Goal: Check status: Check status

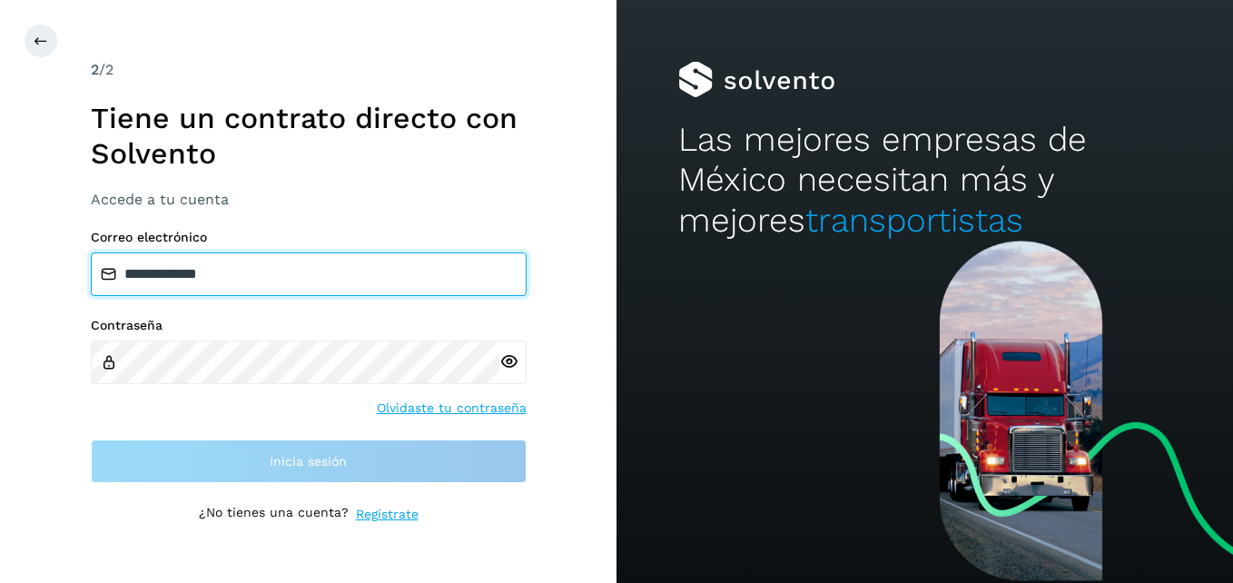
drag, startPoint x: 281, startPoint y: 277, endPoint x: 0, endPoint y: 272, distance: 280.6
click at [0, 272] on html "**********" at bounding box center [616, 291] width 1233 height 583
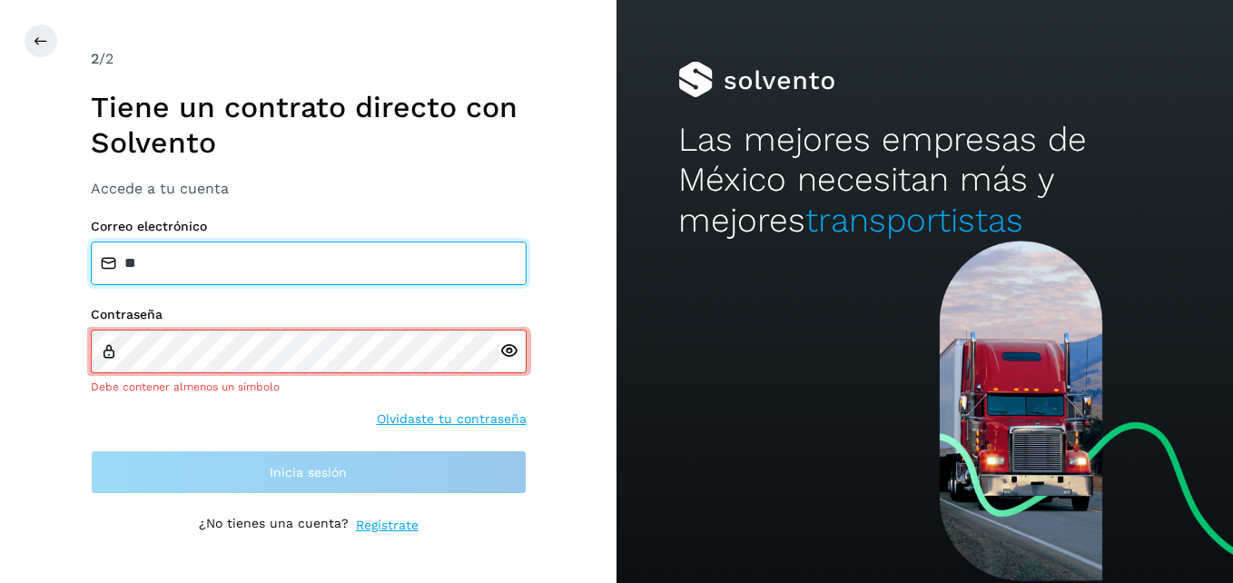
type input "**********"
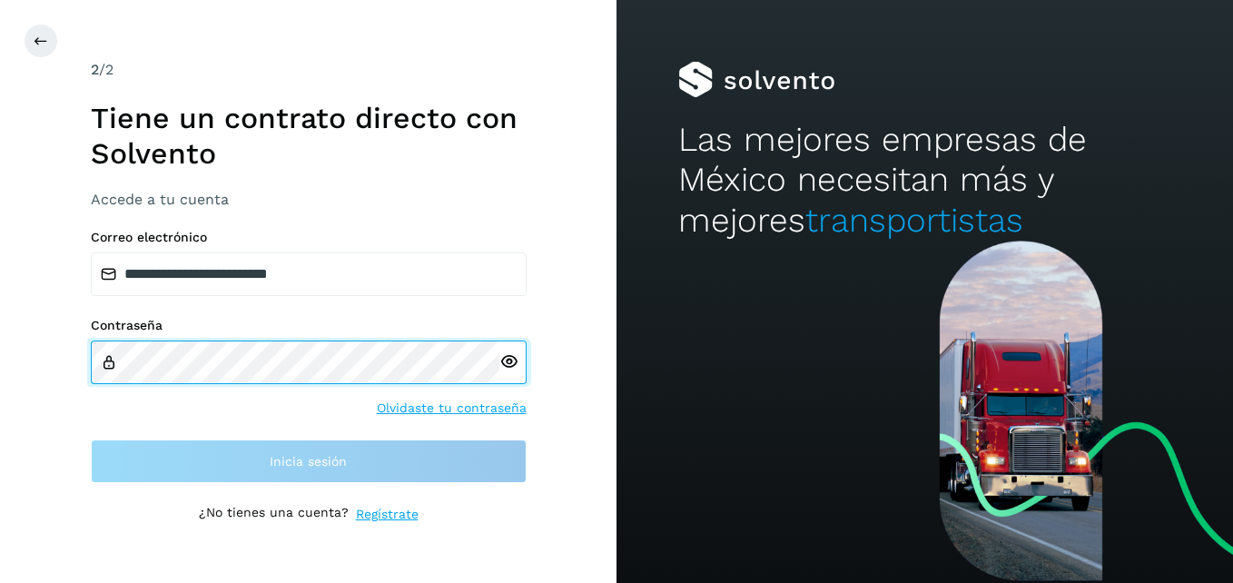
click at [0, 362] on html "**********" at bounding box center [616, 291] width 1233 height 583
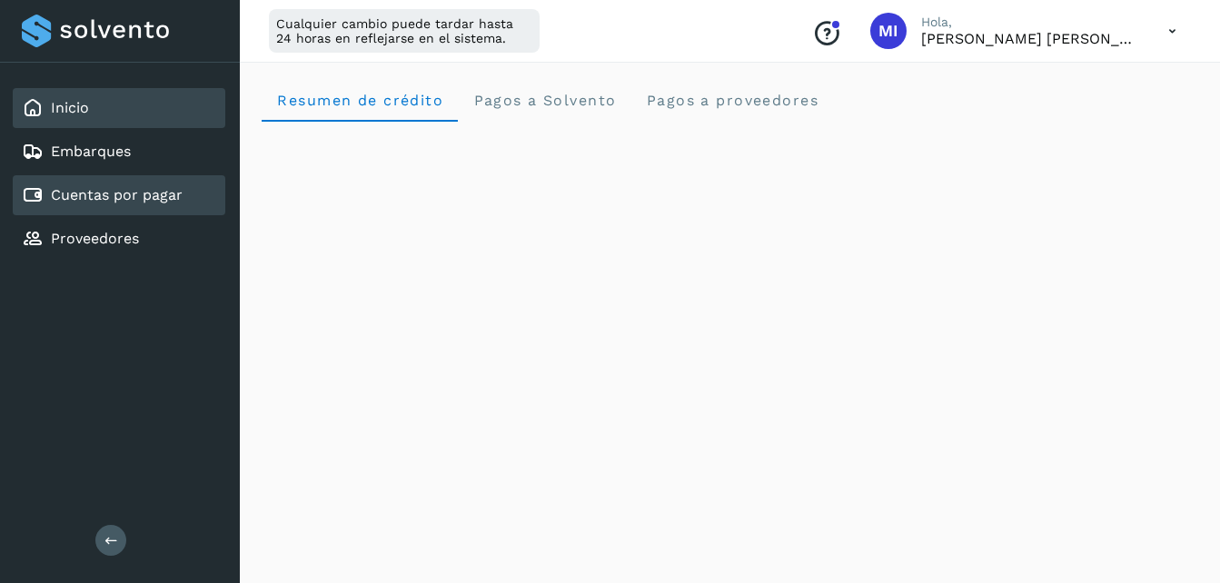
click at [115, 188] on link "Cuentas por pagar" at bounding box center [117, 194] width 132 height 17
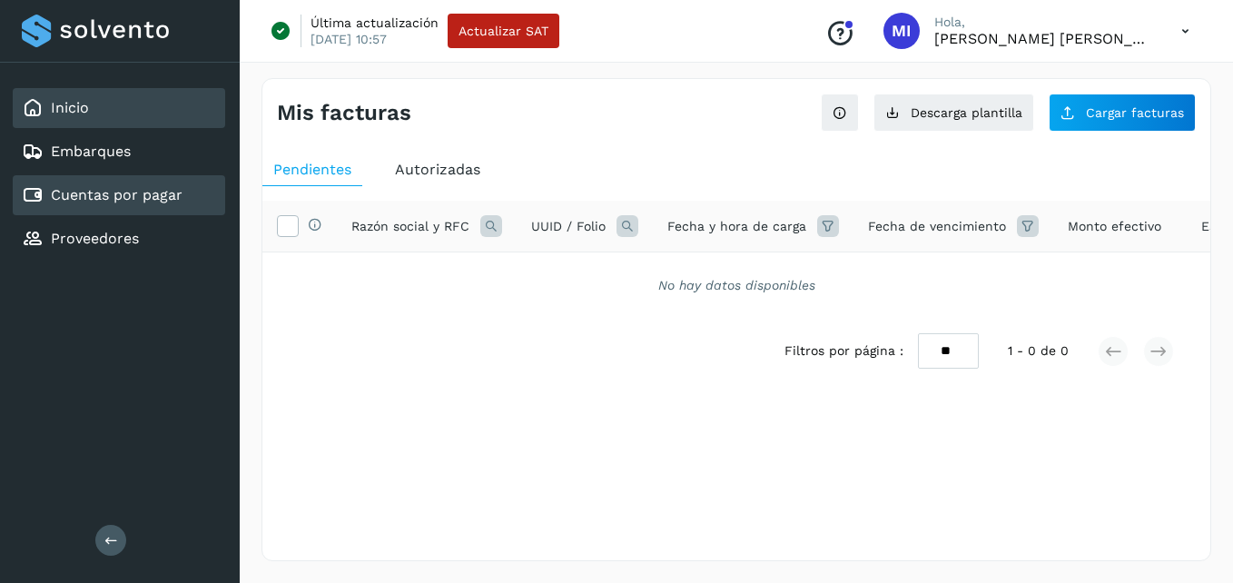
click at [164, 101] on div "Inicio" at bounding box center [119, 108] width 213 height 40
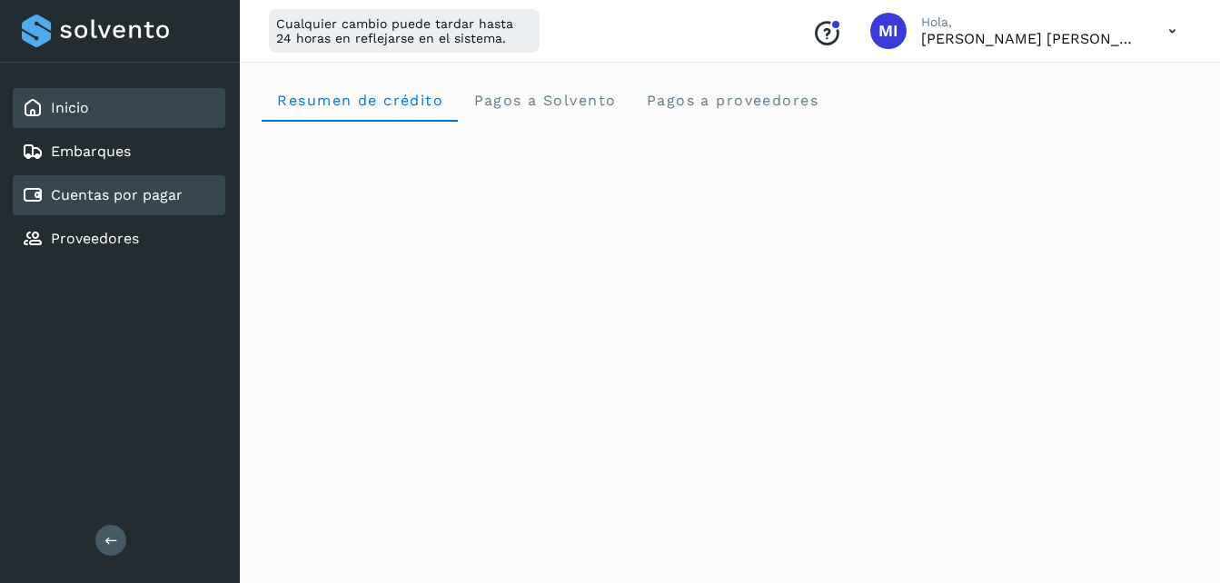
click at [142, 202] on link "Cuentas por pagar" at bounding box center [117, 194] width 132 height 17
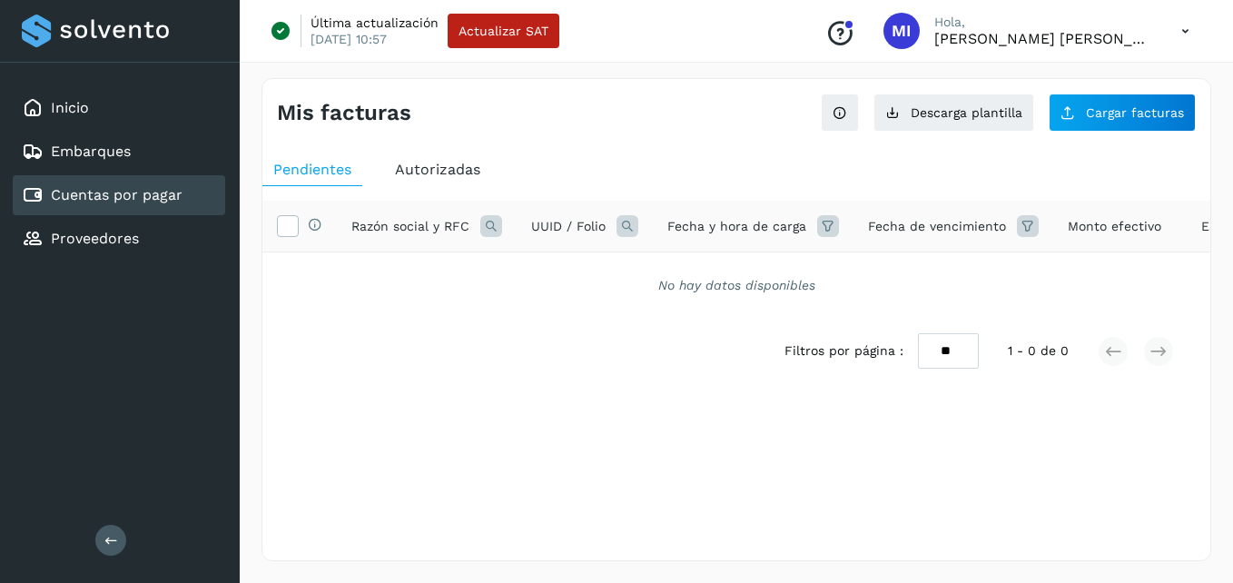
click at [449, 188] on div "Selecciona todas las facturas disponibles para autorización Razón social y RFC …" at bounding box center [736, 314] width 948 height 257
click at [450, 183] on div "Autorizadas" at bounding box center [437, 169] width 107 height 33
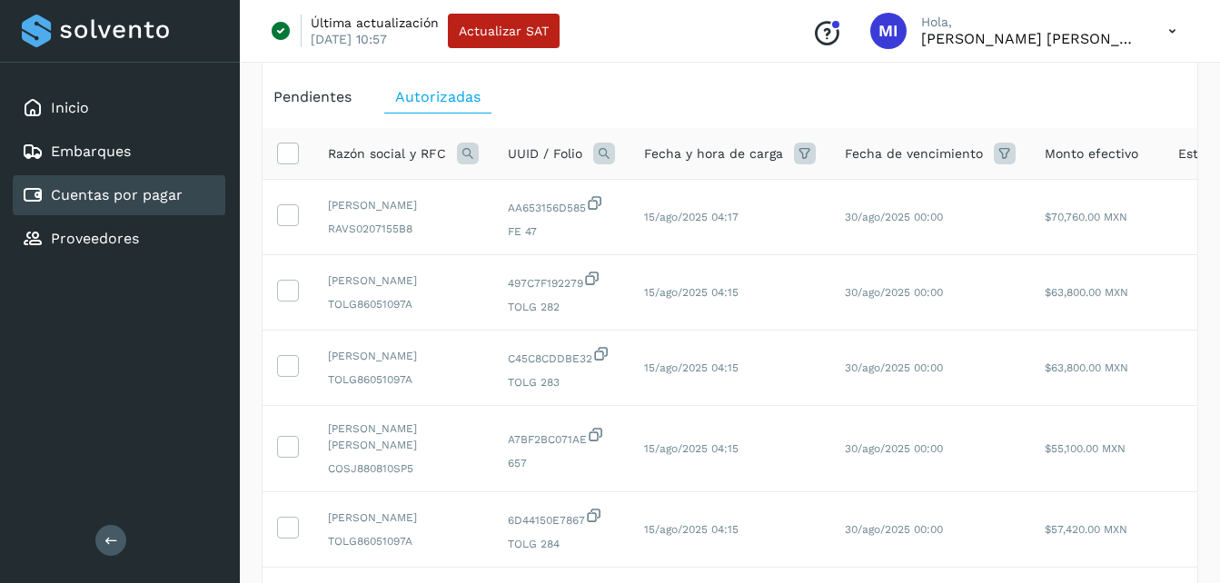
scroll to position [109, 0]
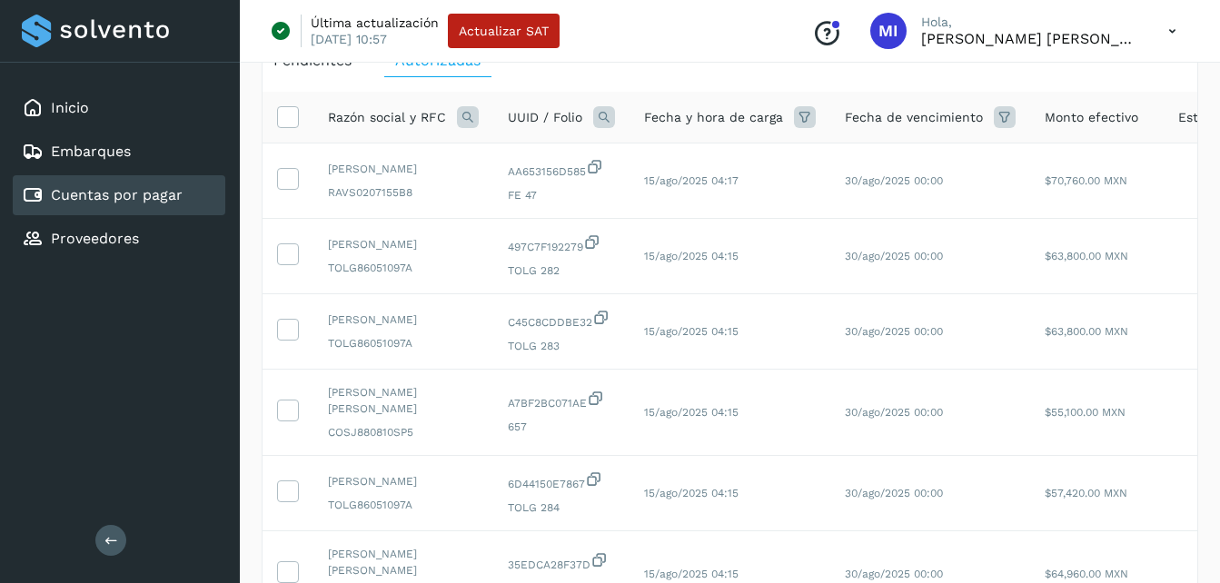
click at [113, 545] on icon at bounding box center [111, 540] width 14 height 14
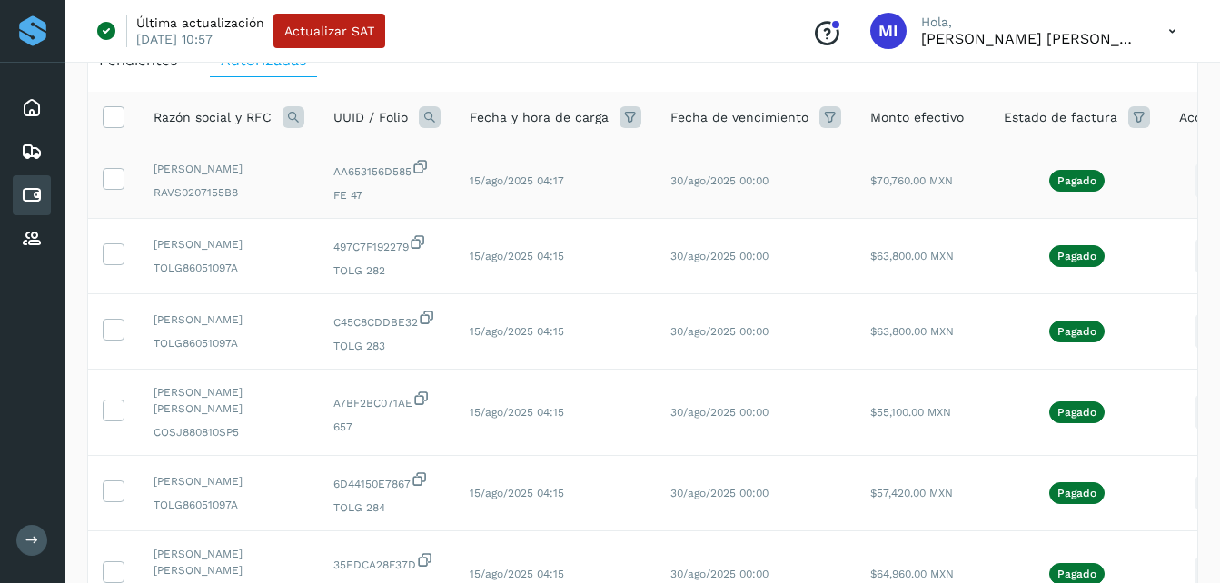
click at [1146, 193] on td "Pagado" at bounding box center [1076, 180] width 175 height 75
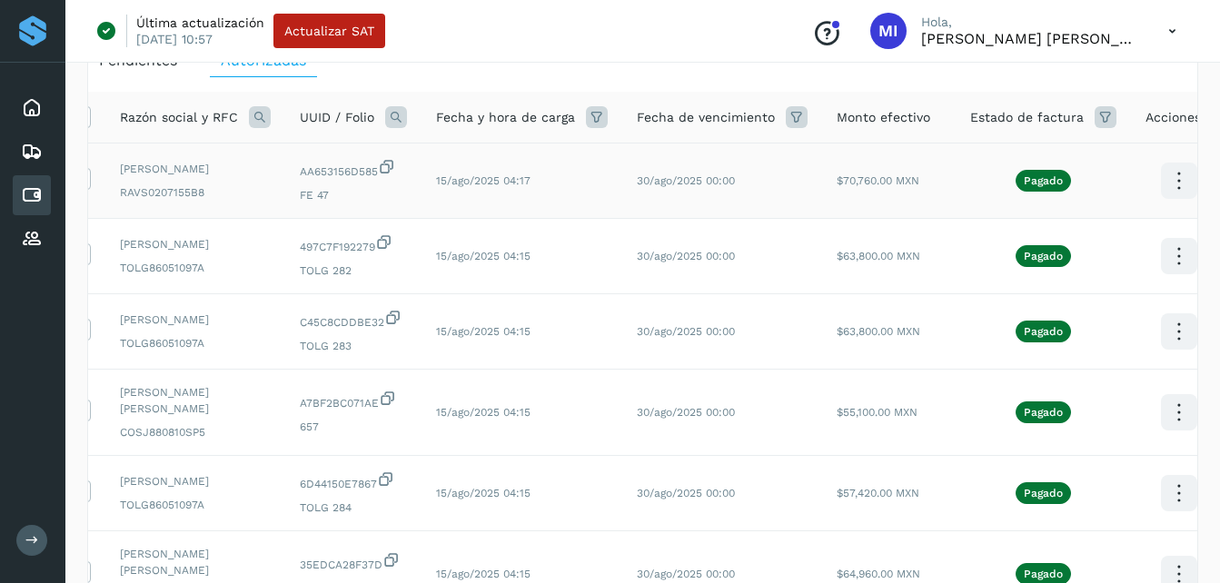
scroll to position [0, 36]
click at [1158, 186] on icon at bounding box center [1175, 181] width 43 height 43
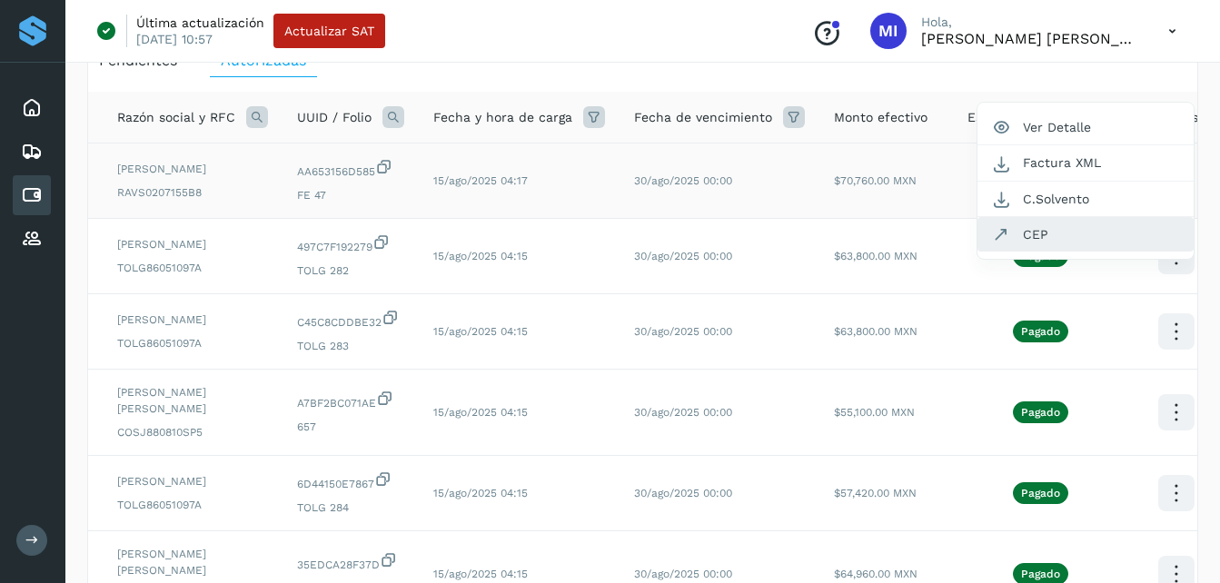
click at [1068, 237] on button "CEP" at bounding box center [1085, 234] width 216 height 35
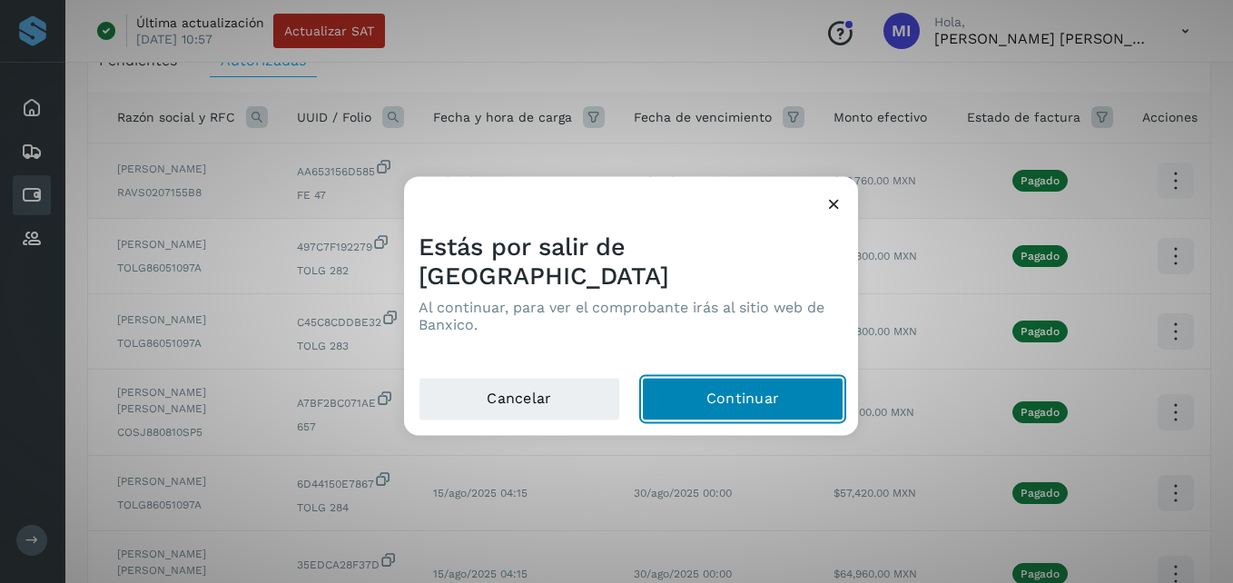
click at [773, 381] on button "Continuar" at bounding box center [743, 400] width 202 height 44
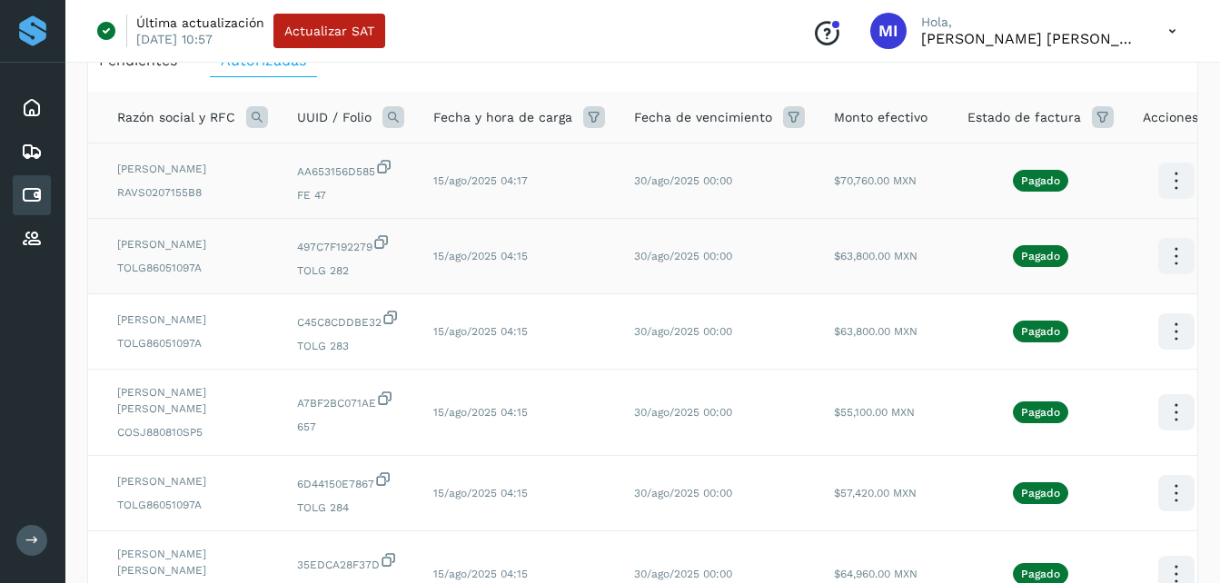
click at [1160, 203] on icon at bounding box center [1175, 181] width 43 height 43
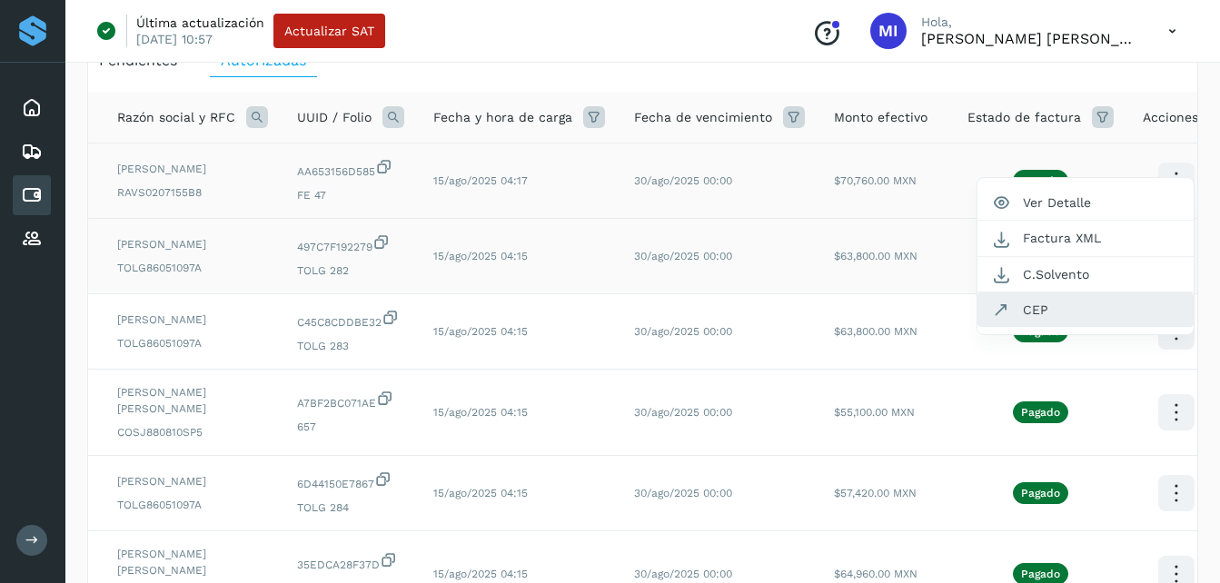
click at [1137, 321] on button "CEP" at bounding box center [1085, 309] width 216 height 35
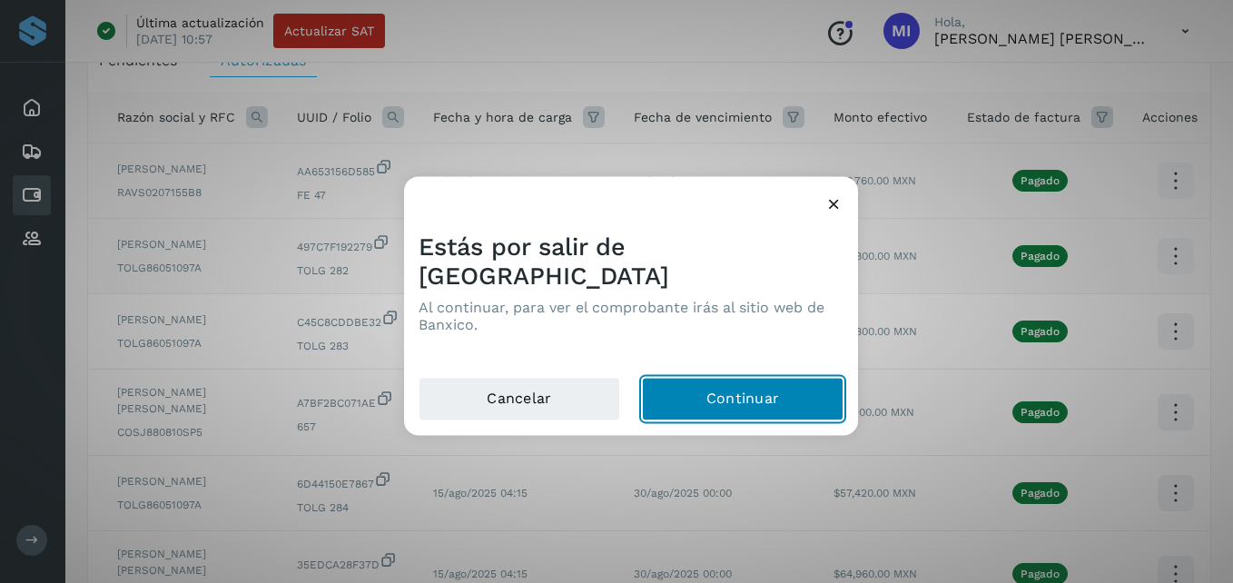
click at [717, 378] on button "Continuar" at bounding box center [743, 400] width 202 height 44
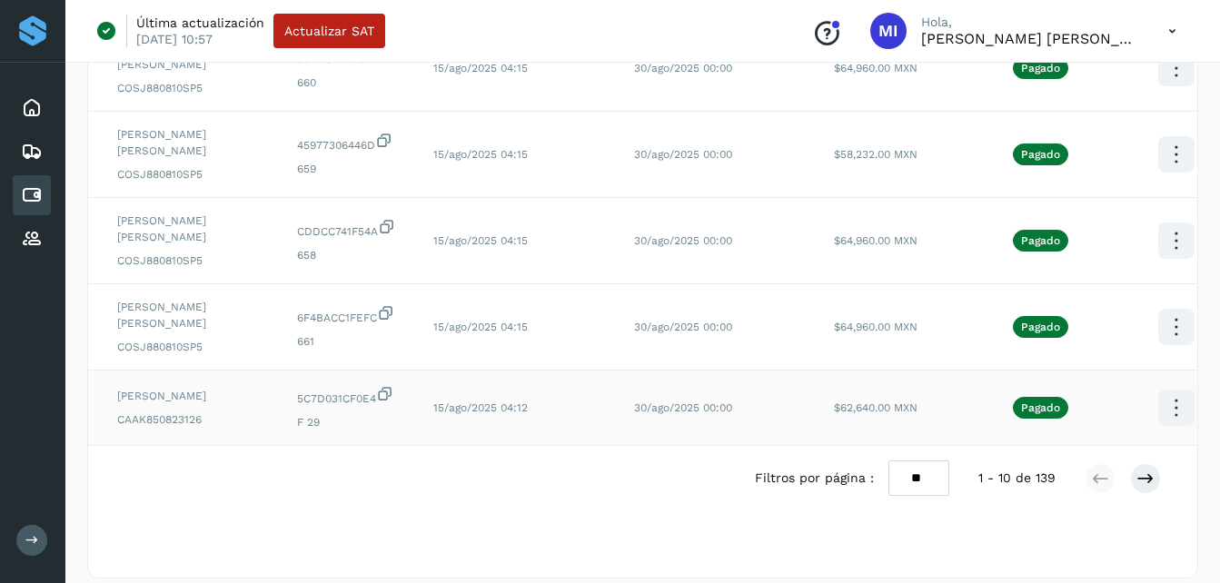
scroll to position [618, 0]
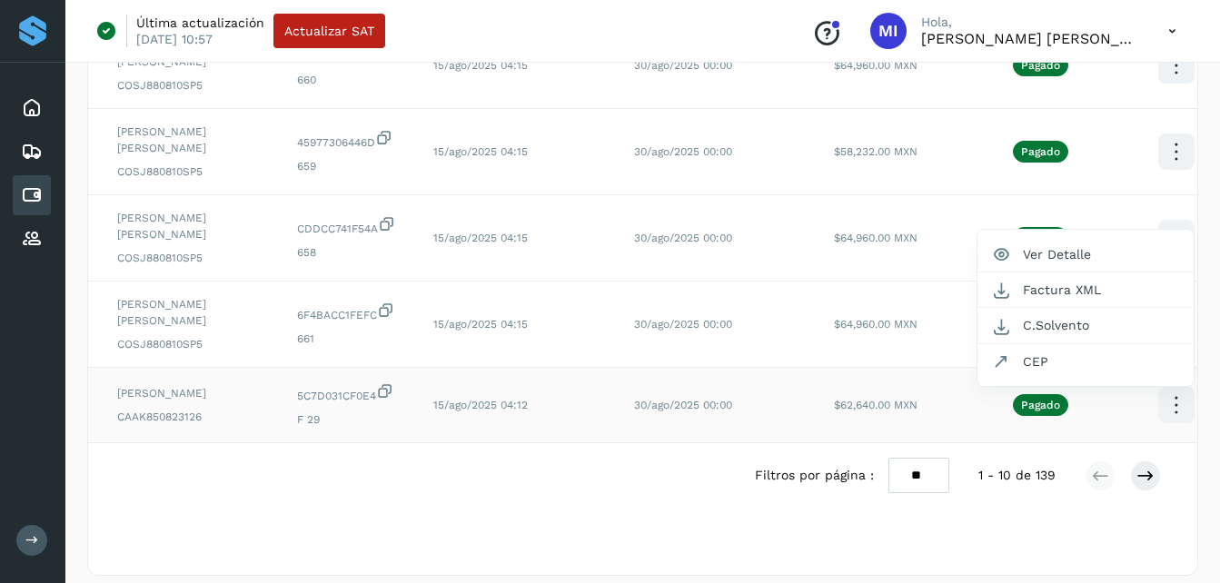
scroll to position [0, 36]
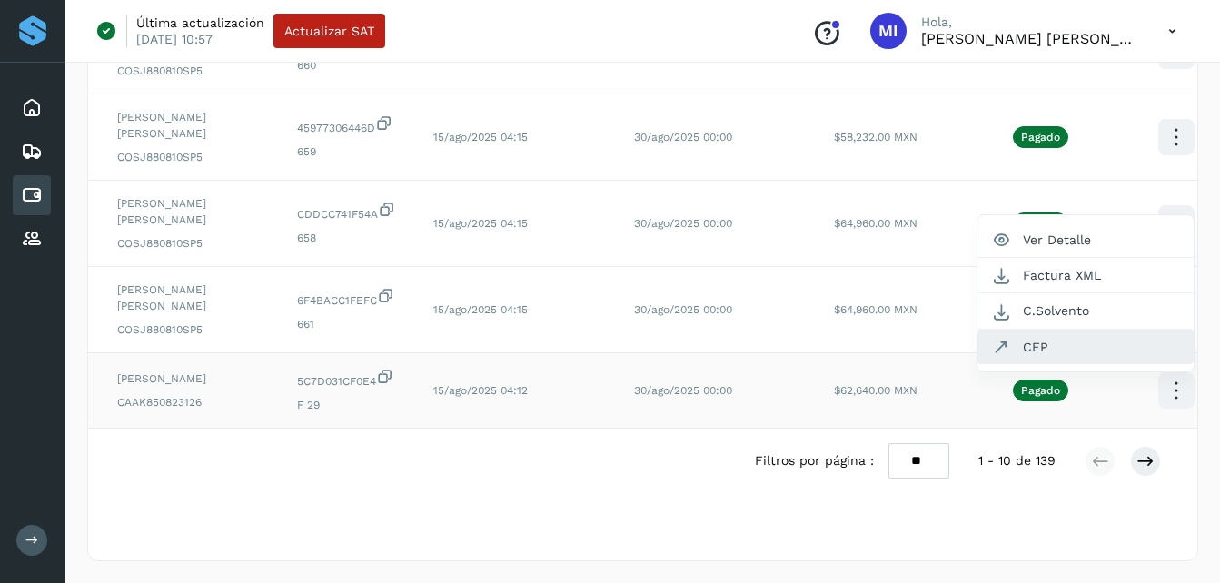
click at [1068, 364] on button "CEP" at bounding box center [1085, 347] width 216 height 35
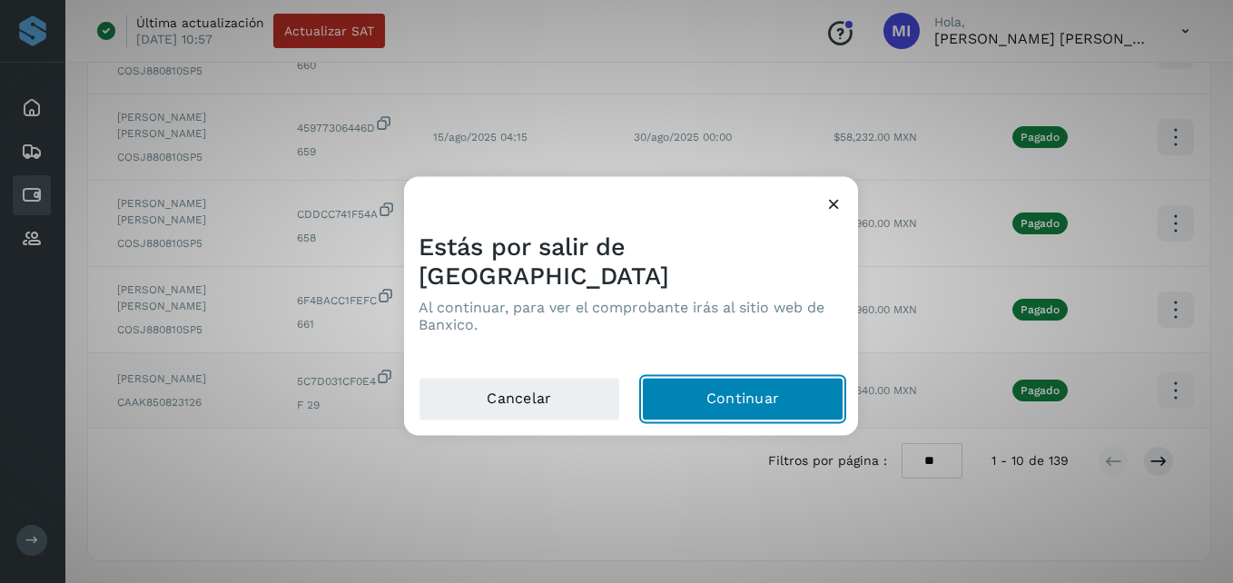
click at [721, 378] on button "Continuar" at bounding box center [743, 400] width 202 height 44
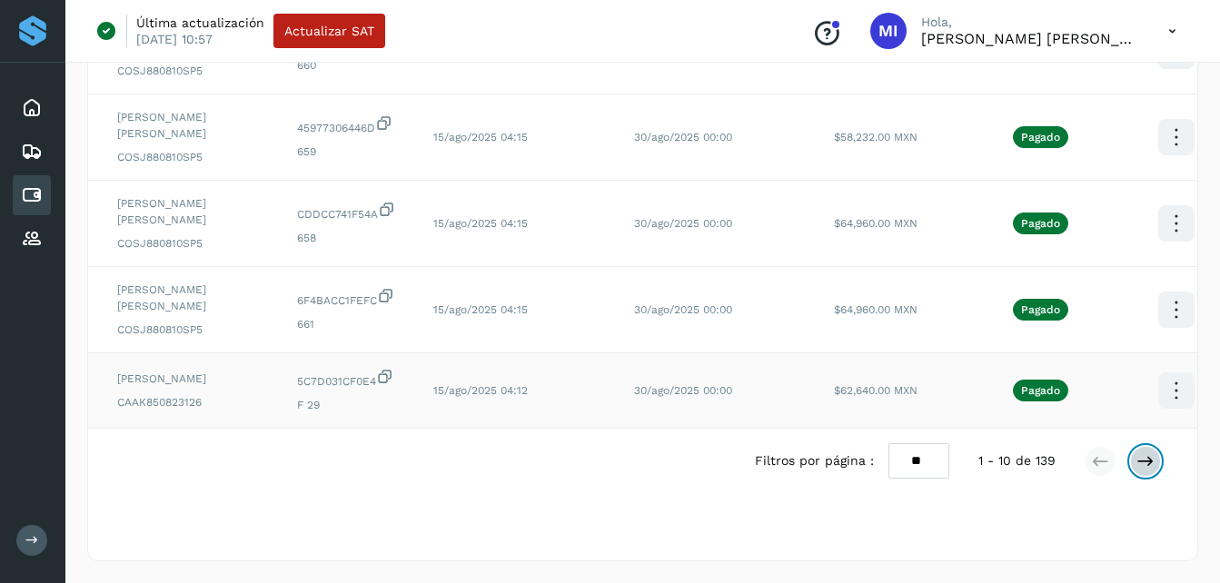
click at [1158, 477] on button at bounding box center [1145, 461] width 31 height 31
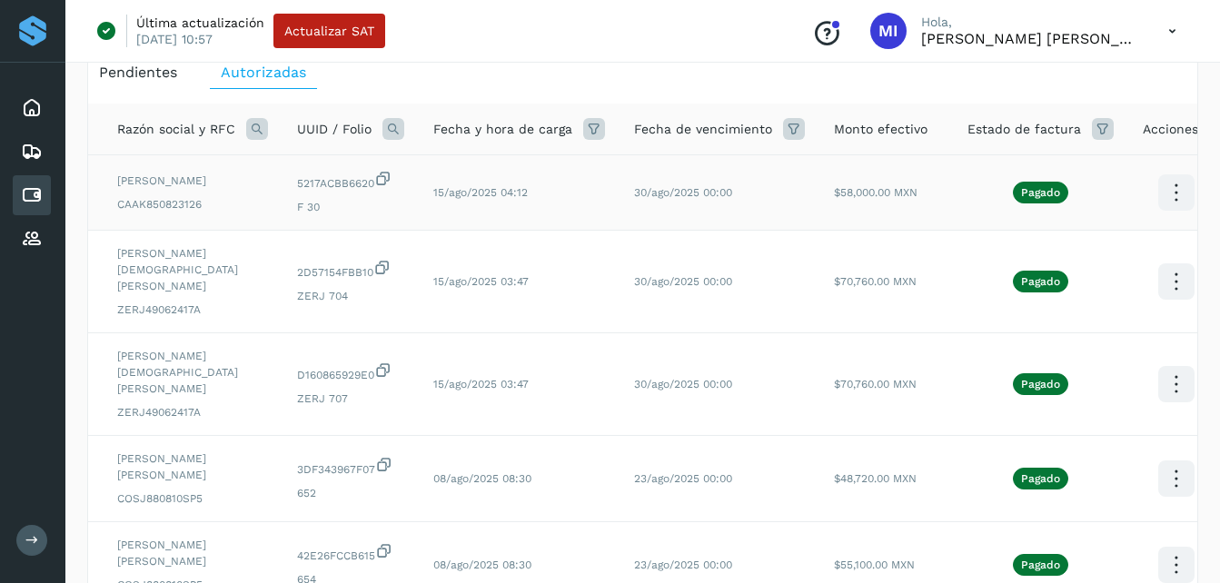
scroll to position [93, 0]
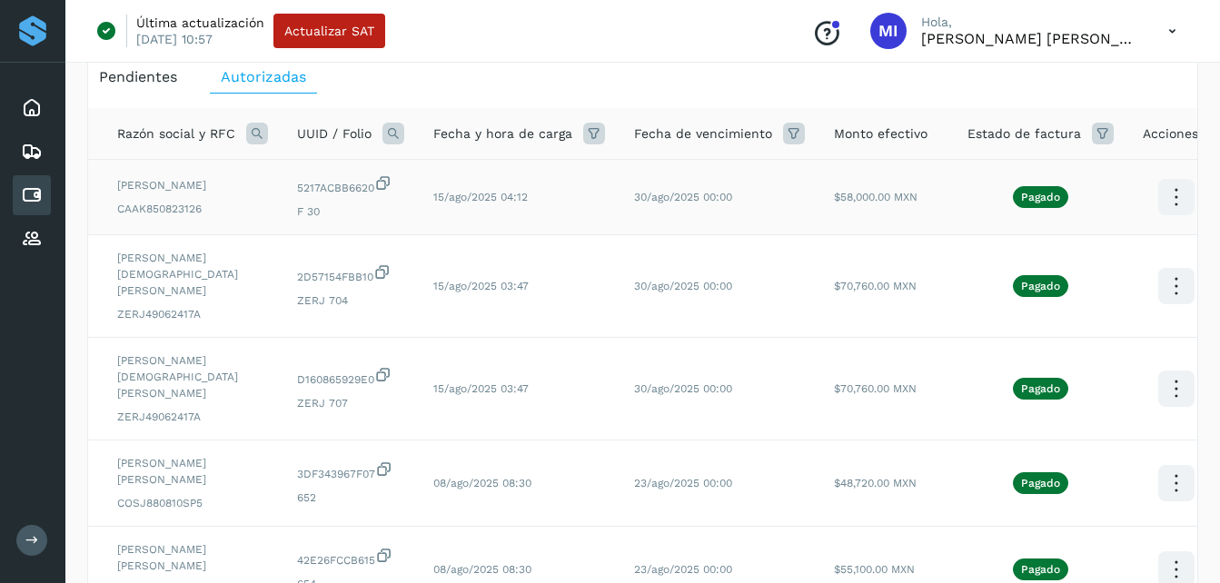
click at [1171, 163] on td at bounding box center [1175, 197] width 95 height 75
click at [1168, 186] on icon at bounding box center [1175, 197] width 43 height 43
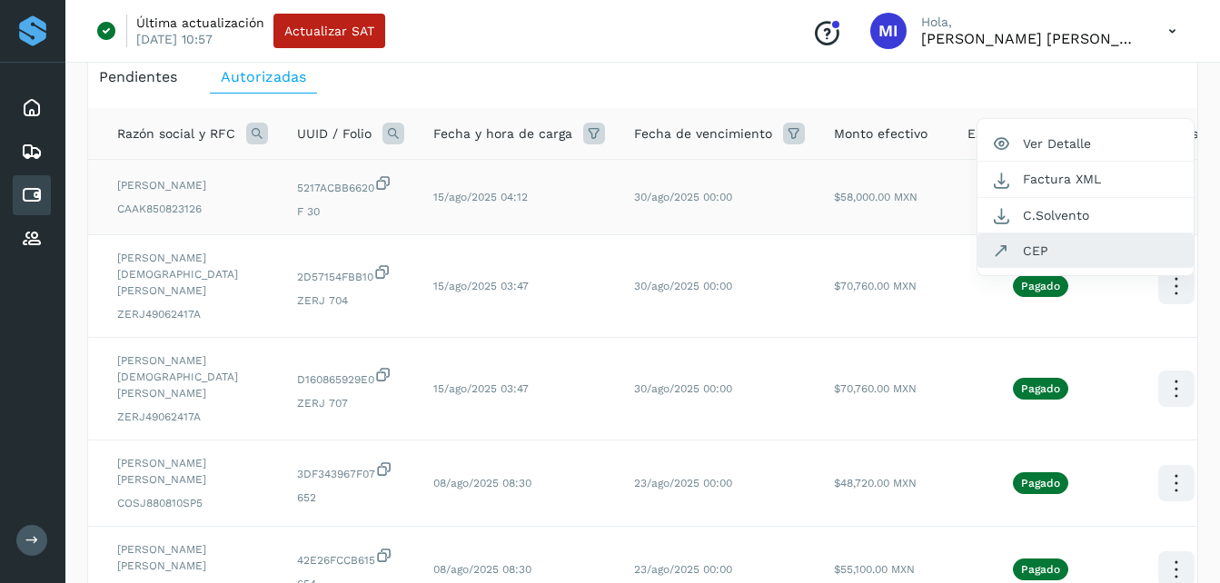
click at [1127, 262] on button "CEP" at bounding box center [1085, 250] width 216 height 35
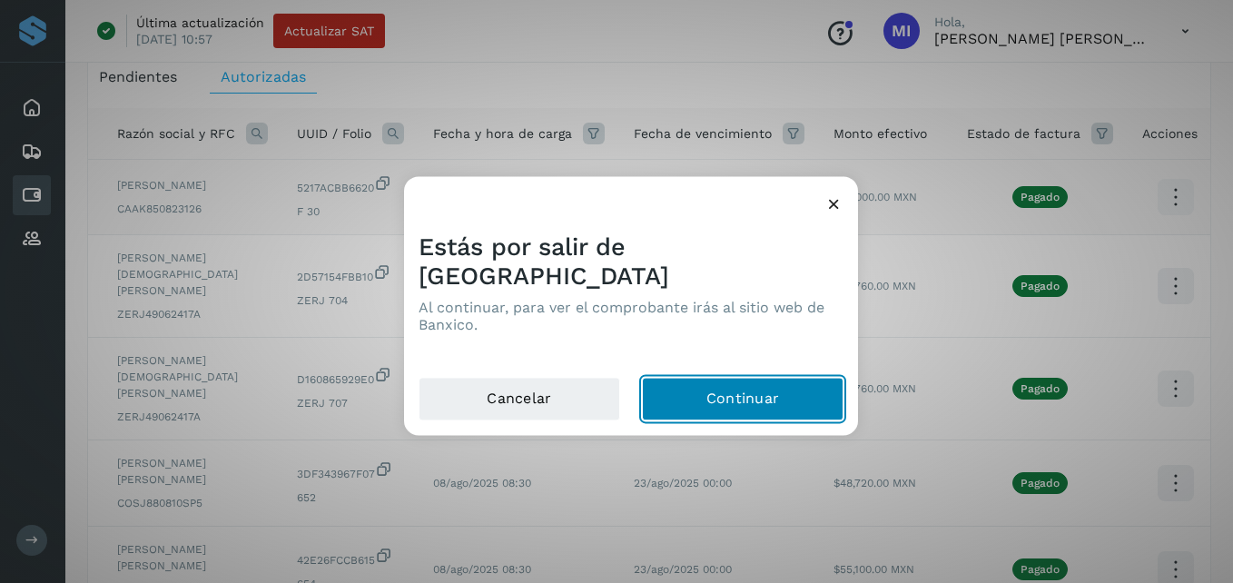
click at [768, 390] on button "Continuar" at bounding box center [743, 400] width 202 height 44
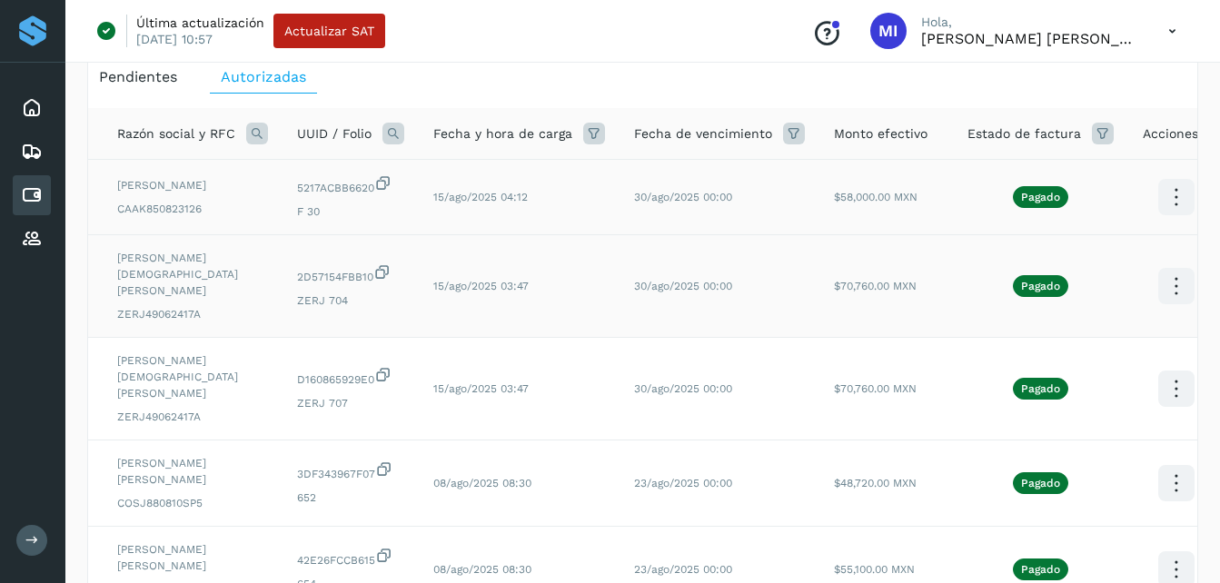
click at [1166, 219] on icon at bounding box center [1175, 197] width 43 height 43
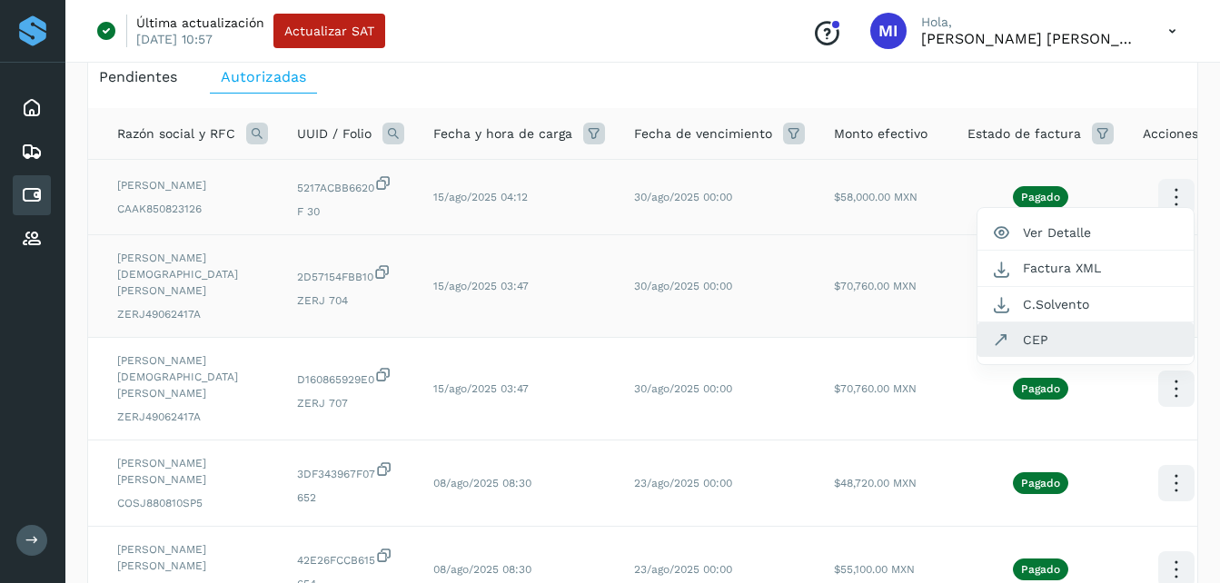
click at [1102, 336] on button "CEP" at bounding box center [1085, 339] width 216 height 35
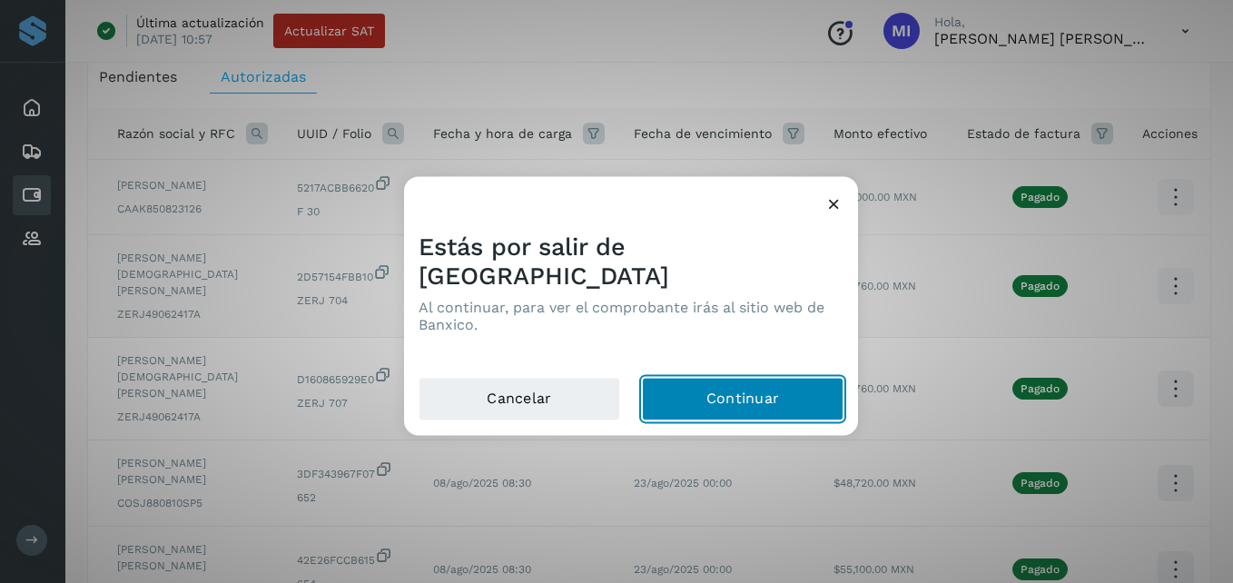
click at [739, 394] on button "Continuar" at bounding box center [743, 400] width 202 height 44
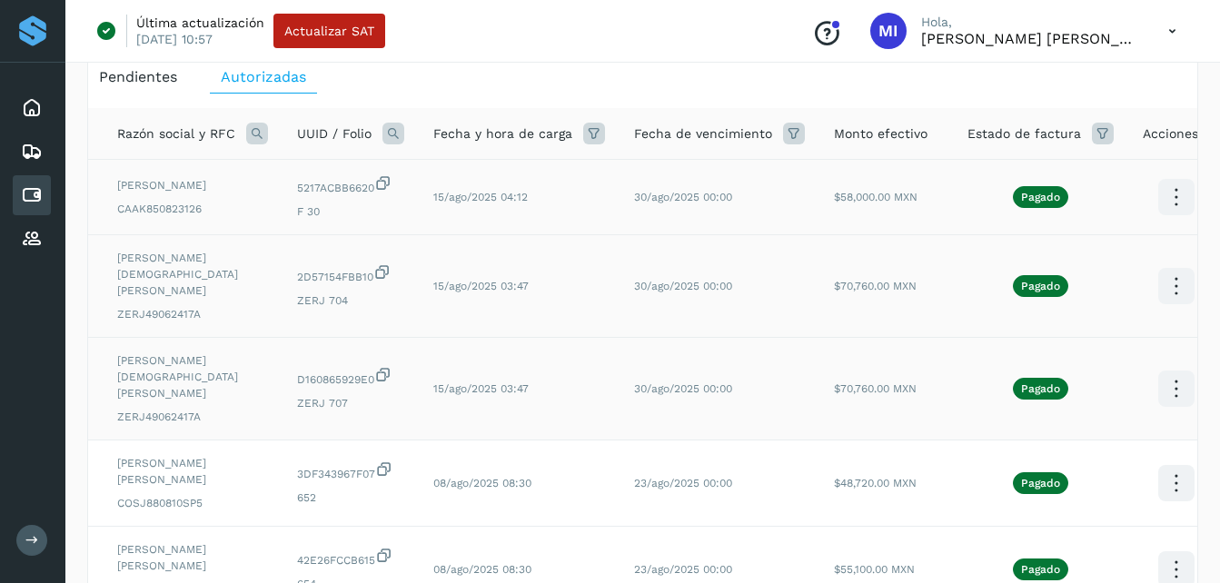
click at [1157, 219] on icon at bounding box center [1175, 197] width 43 height 43
click at [653, 371] on div at bounding box center [610, 291] width 1220 height 583
click at [383, 265] on icon at bounding box center [382, 271] width 18 height 19
click at [1176, 219] on icon at bounding box center [1175, 197] width 43 height 43
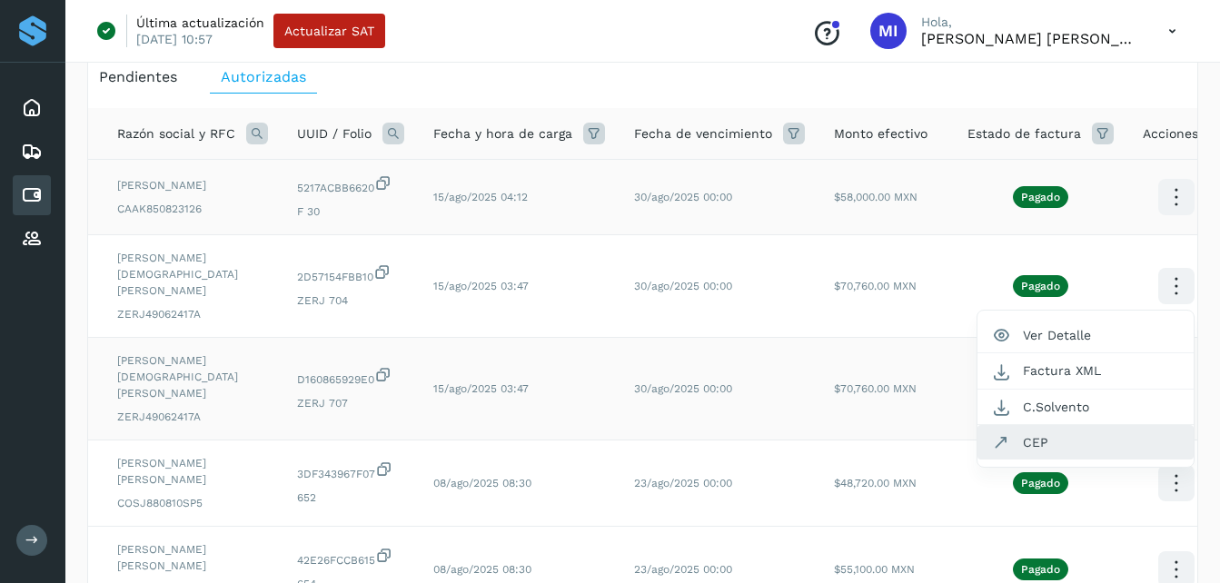
click at [1084, 425] on button "CEP" at bounding box center [1085, 442] width 216 height 35
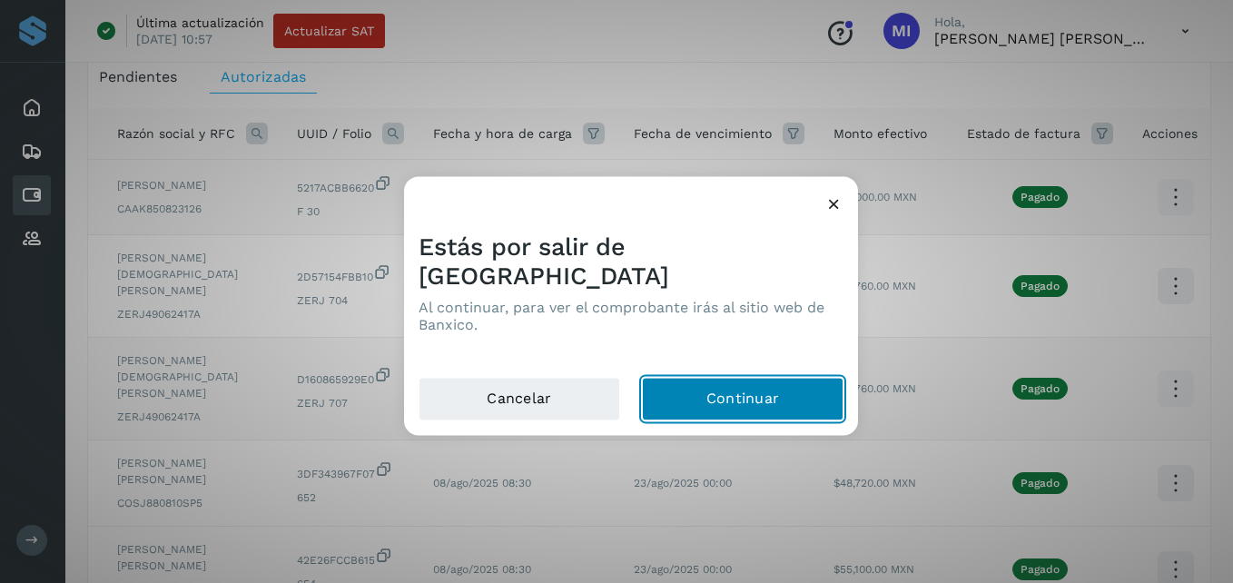
click at [753, 387] on button "Continuar" at bounding box center [743, 400] width 202 height 44
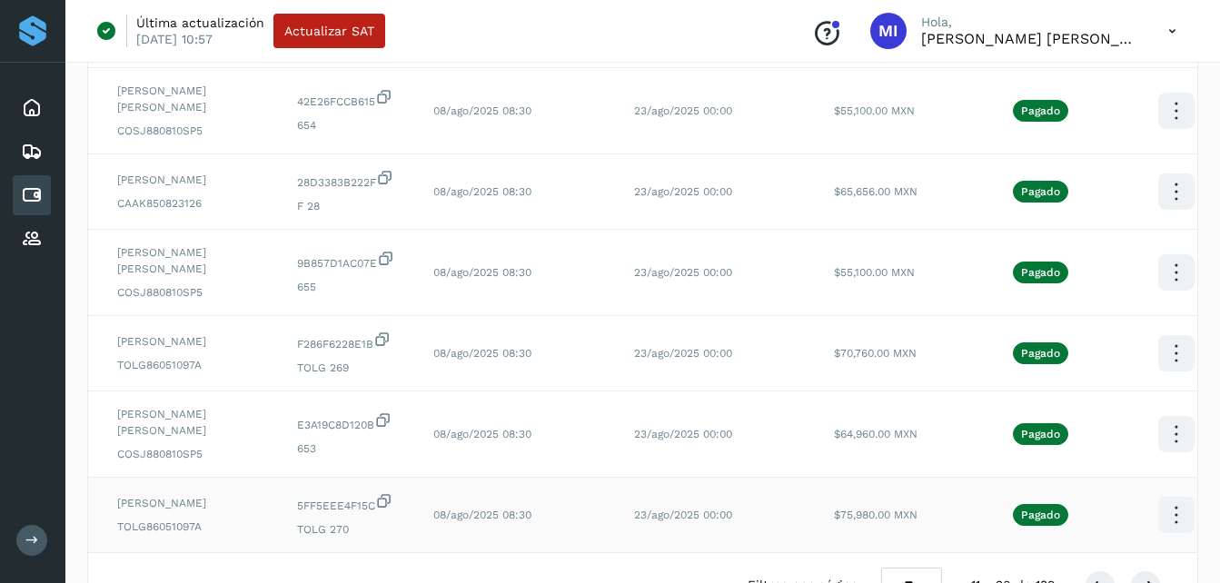
scroll to position [586, 0]
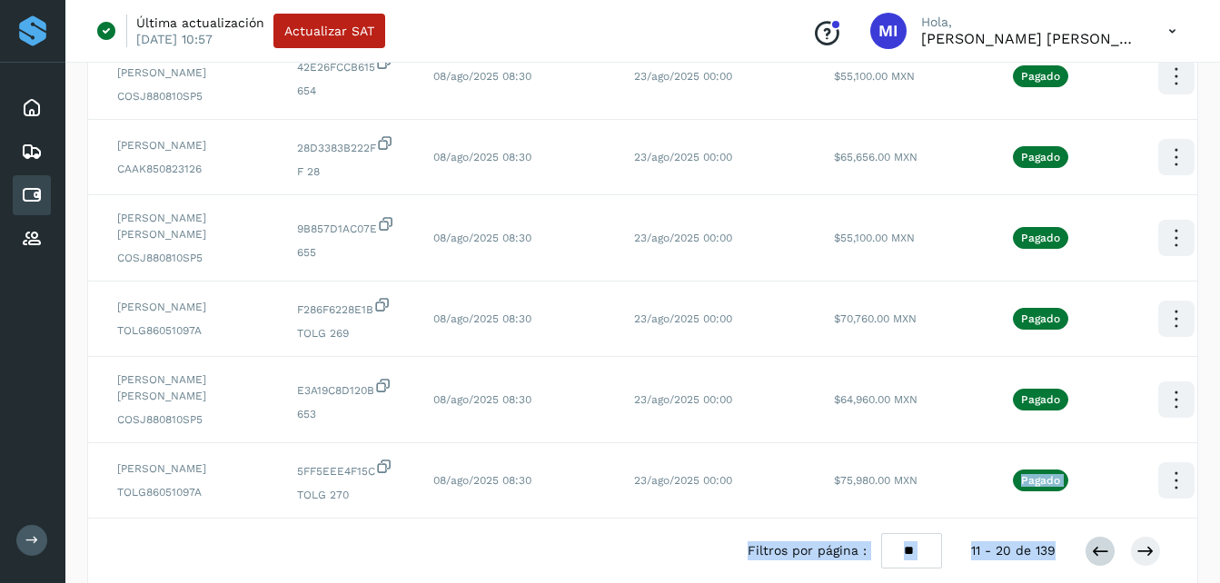
drag, startPoint x: 947, startPoint y: 541, endPoint x: 1102, endPoint y: 564, distance: 156.0
click at [1102, 557] on div "Razón social y RFC UUID / Folio Fecha y hora de carga Fecha de vencimiento Mont…" at bounding box center [642, 129] width 1109 height 1028
click at [1102, 557] on button at bounding box center [1099, 551] width 31 height 31
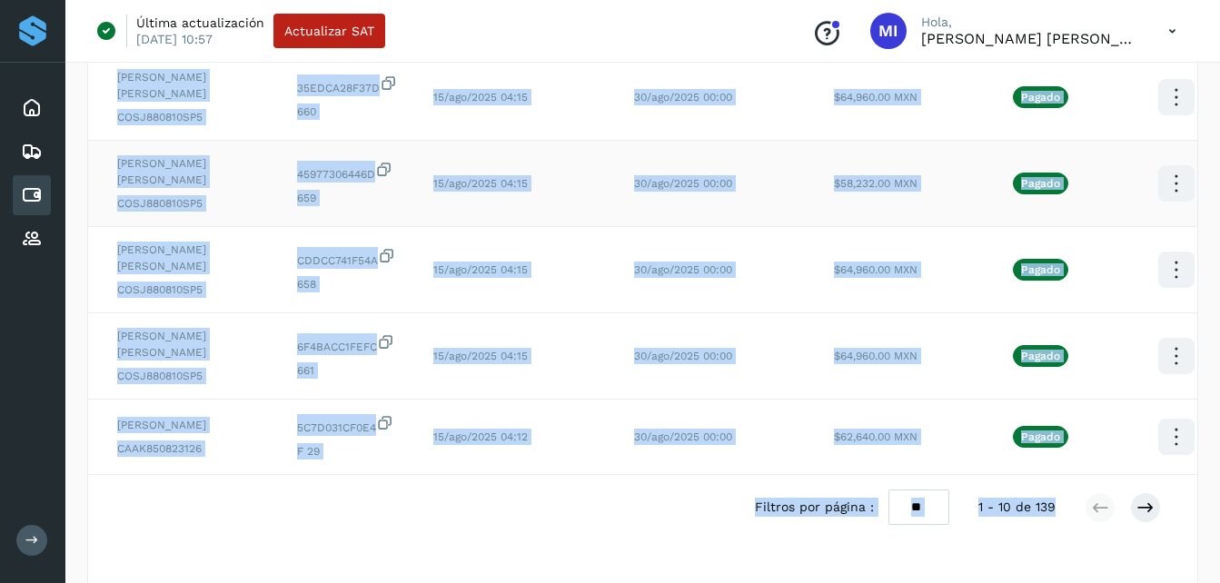
click at [286, 196] on td "45977306446D 659" at bounding box center [350, 184] width 136 height 86
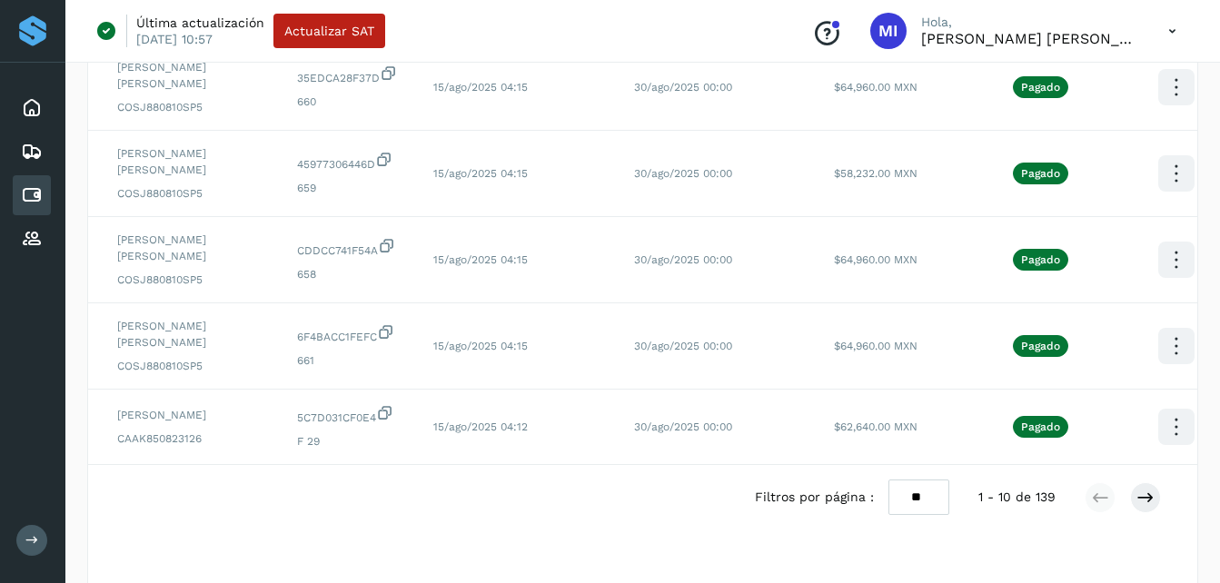
scroll to position [618, 0]
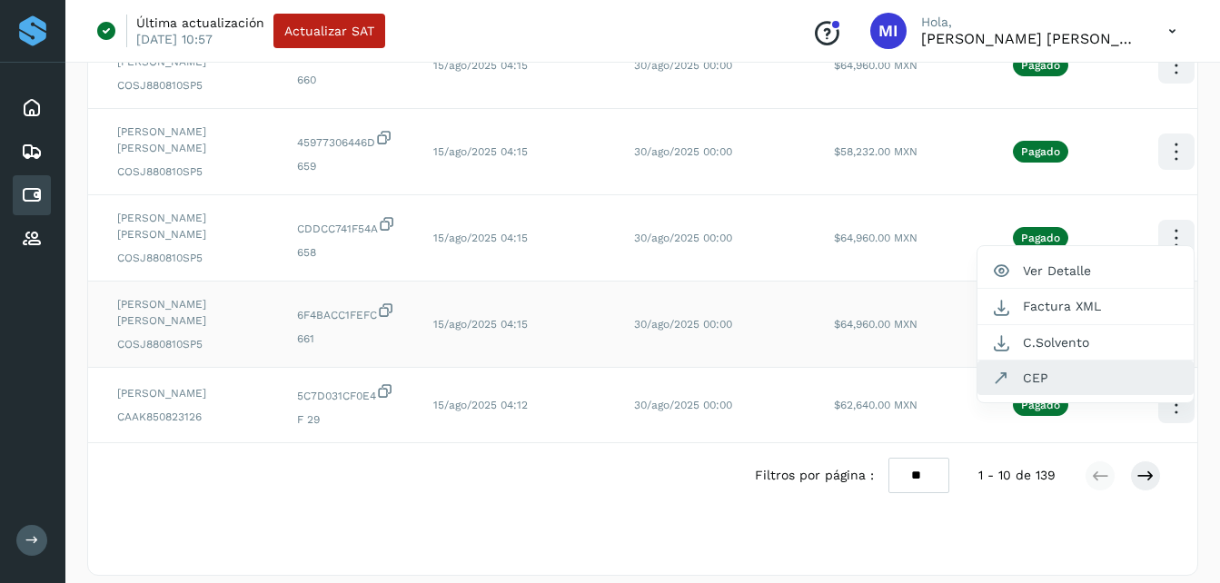
click at [1107, 395] on button "CEP" at bounding box center [1085, 378] width 216 height 35
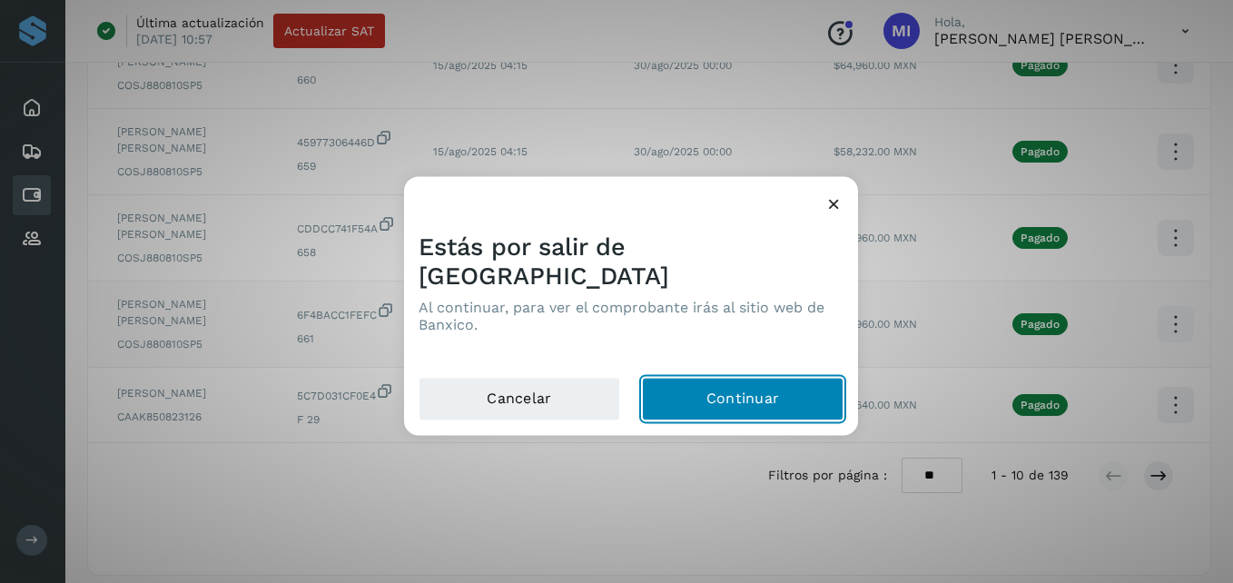
click at [751, 381] on button "Continuar" at bounding box center [743, 400] width 202 height 44
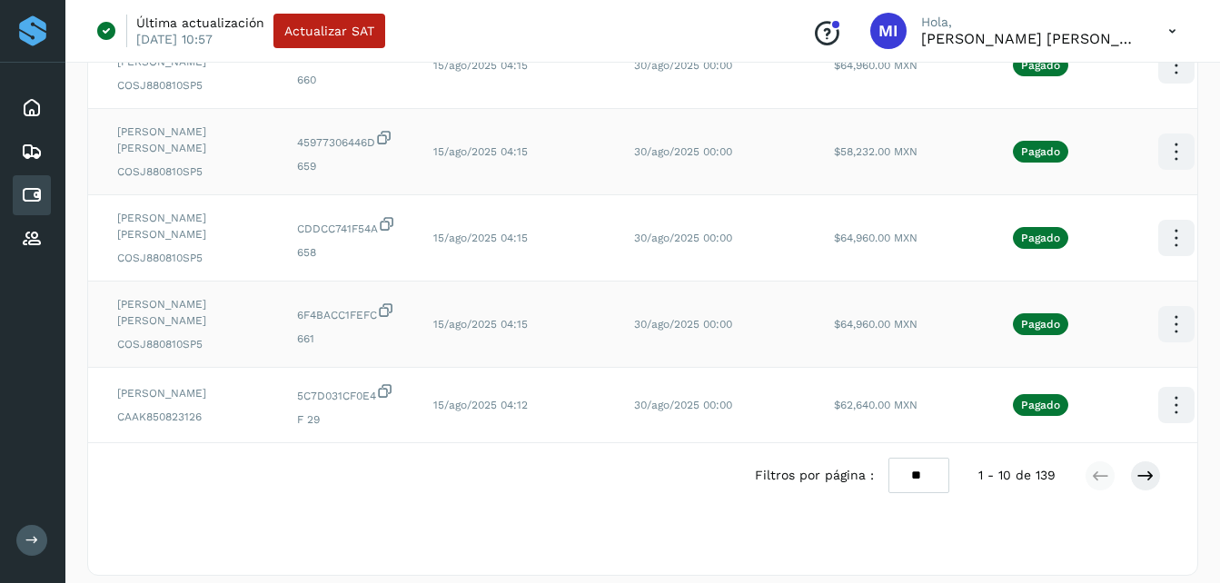
click at [377, 195] on td "45977306446D 659" at bounding box center [350, 152] width 136 height 86
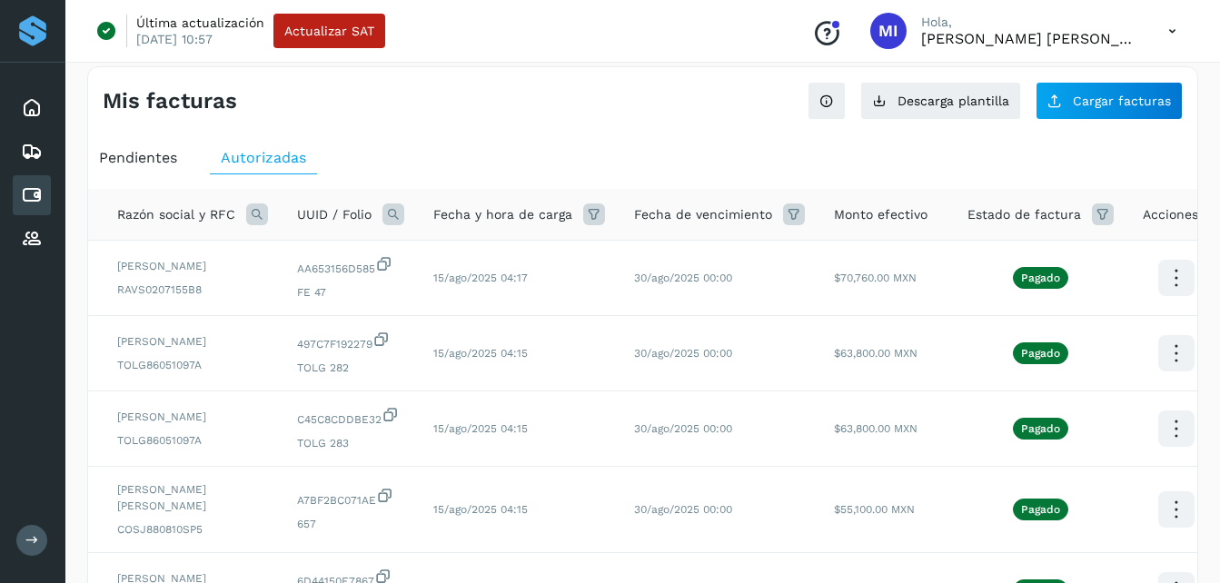
scroll to position [0, 0]
